Goal: Navigation & Orientation: Find specific page/section

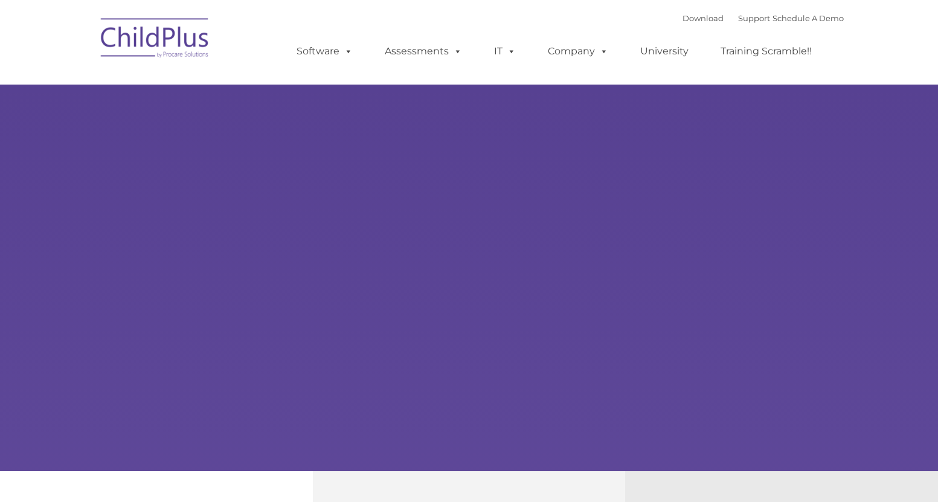
type input ""
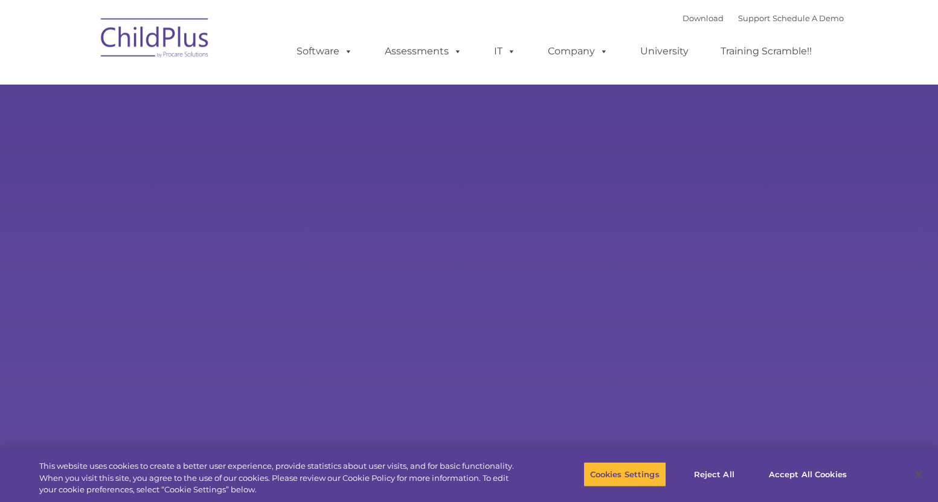
select select "MEDIUM"
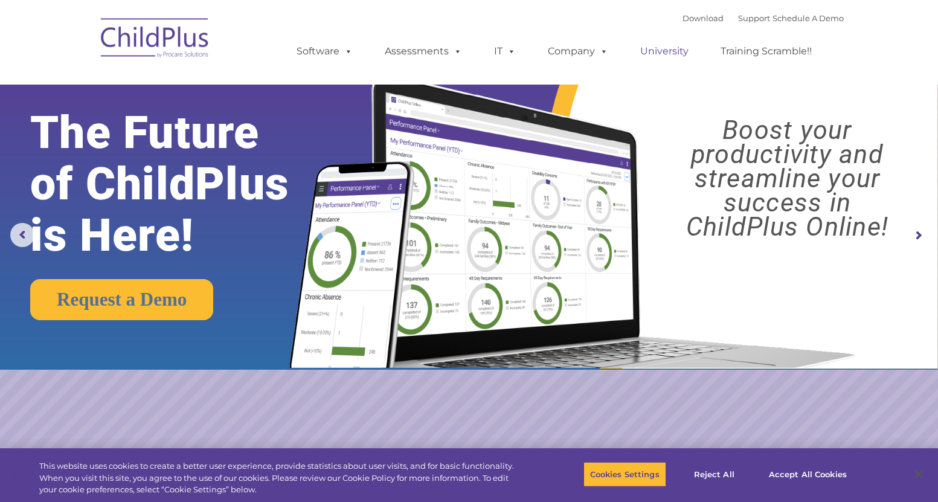
click at [662, 48] on link "University" at bounding box center [664, 51] width 73 height 24
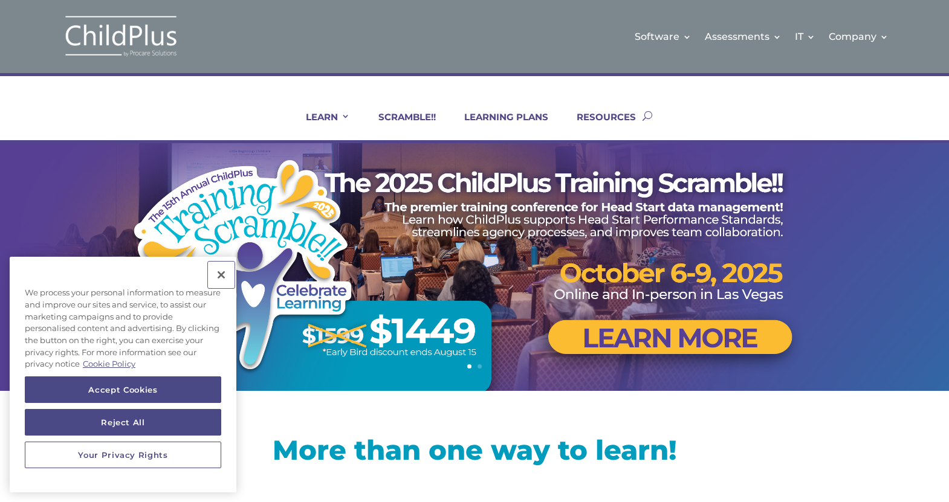
click at [218, 273] on button "Close" at bounding box center [221, 275] width 27 height 27
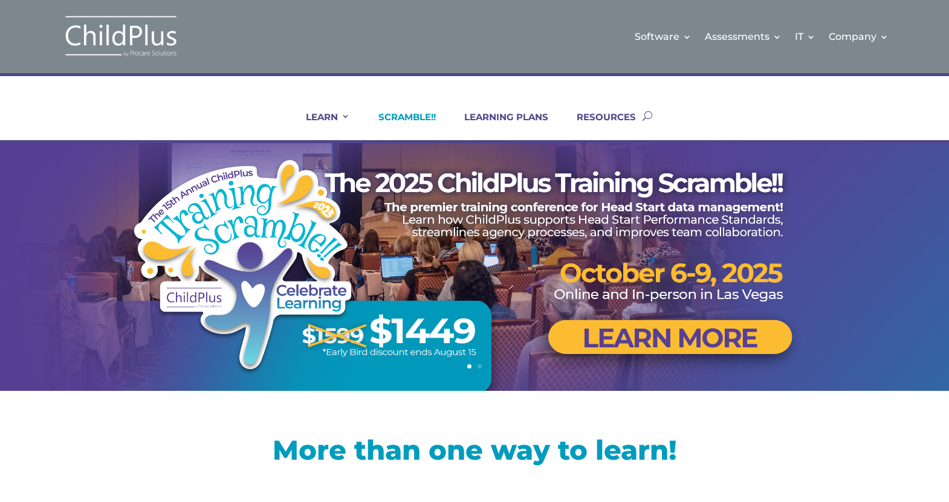
click at [399, 114] on link "SCRAMBLE!!" at bounding box center [399, 125] width 73 height 29
